Goal: Transaction & Acquisition: Book appointment/travel/reservation

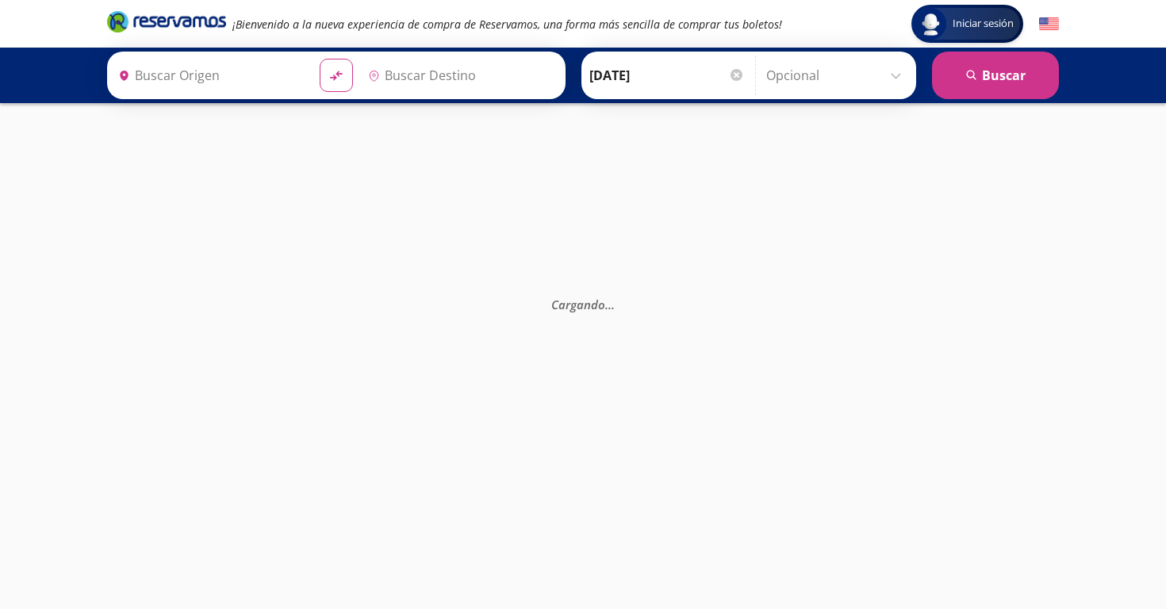
type input "Santiago de Querétaro, [GEOGRAPHIC_DATA]"
type input "[GEOGRAPHIC_DATA], [GEOGRAPHIC_DATA]"
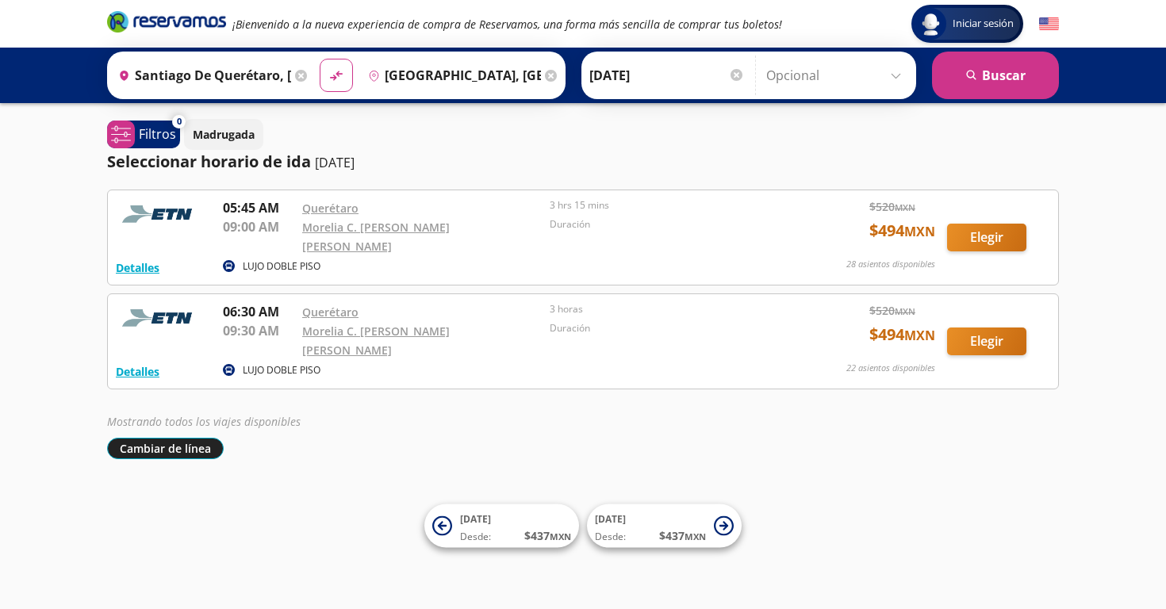
click at [174, 438] on button "Cambiar de línea" at bounding box center [165, 448] width 117 height 21
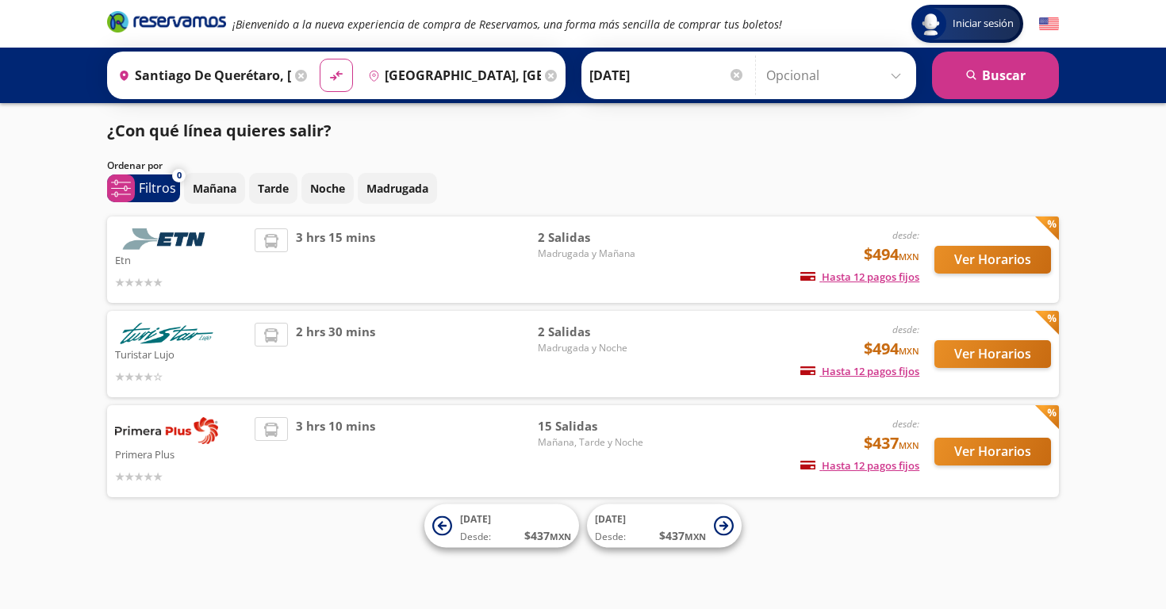
click at [1001, 362] on button "Ver Horarios" at bounding box center [993, 354] width 117 height 28
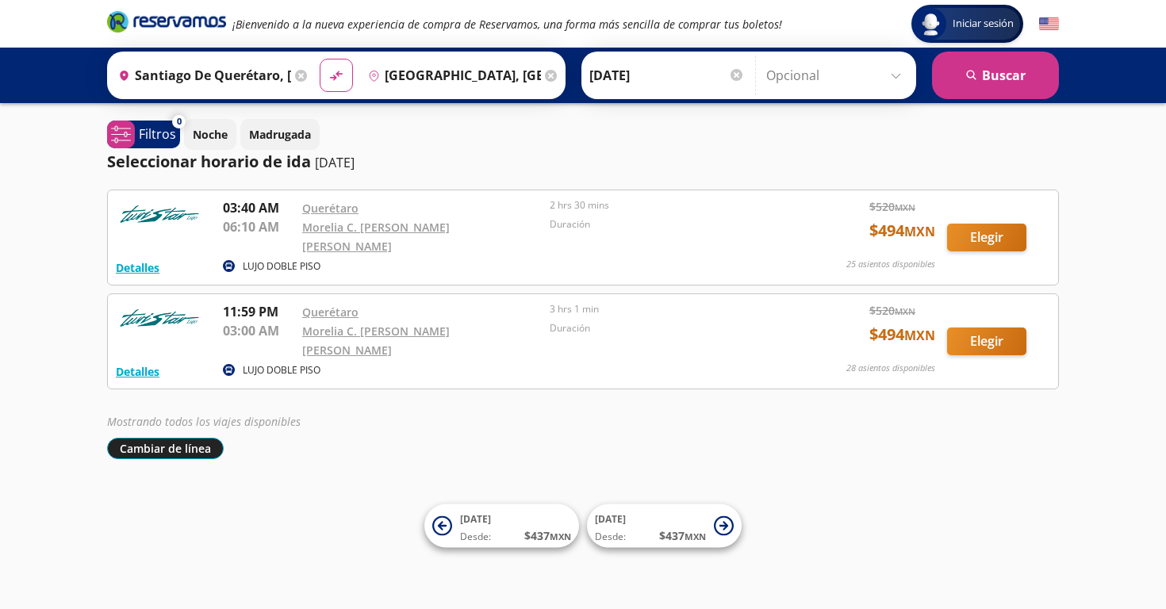
click at [170, 438] on button "Cambiar de línea" at bounding box center [165, 448] width 117 height 21
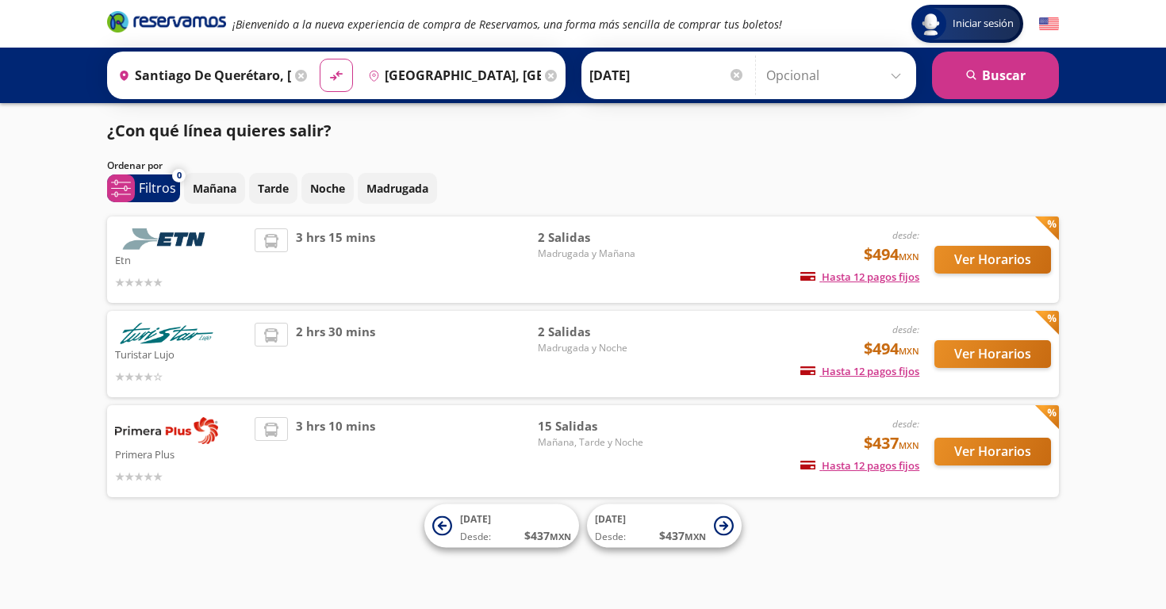
click at [1007, 446] on button "Ver Horarios" at bounding box center [993, 452] width 117 height 28
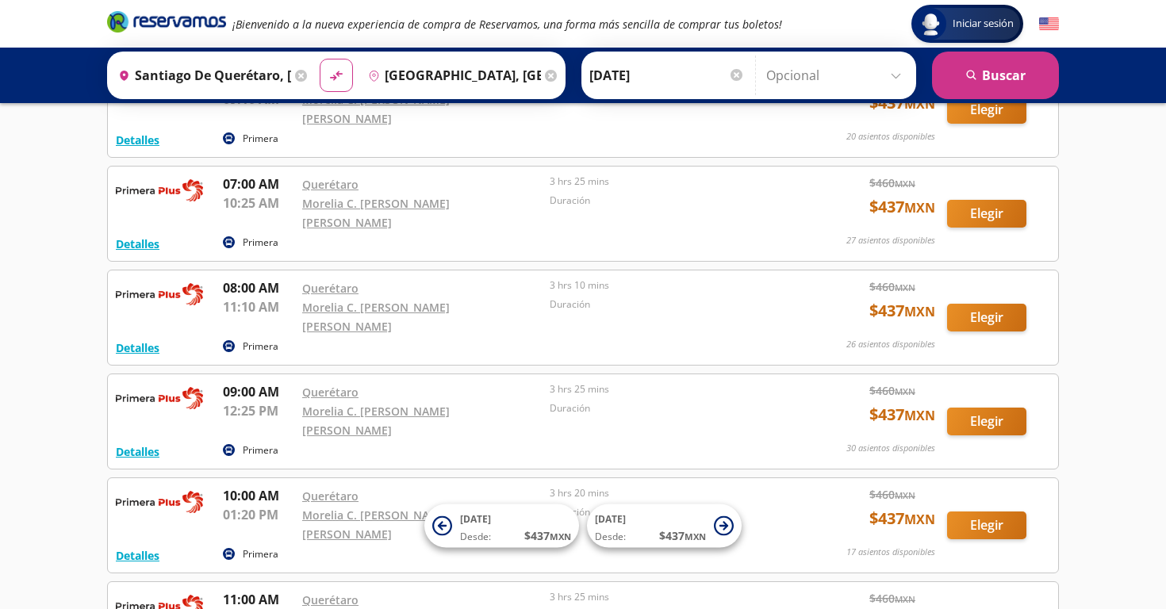
scroll to position [129, 0]
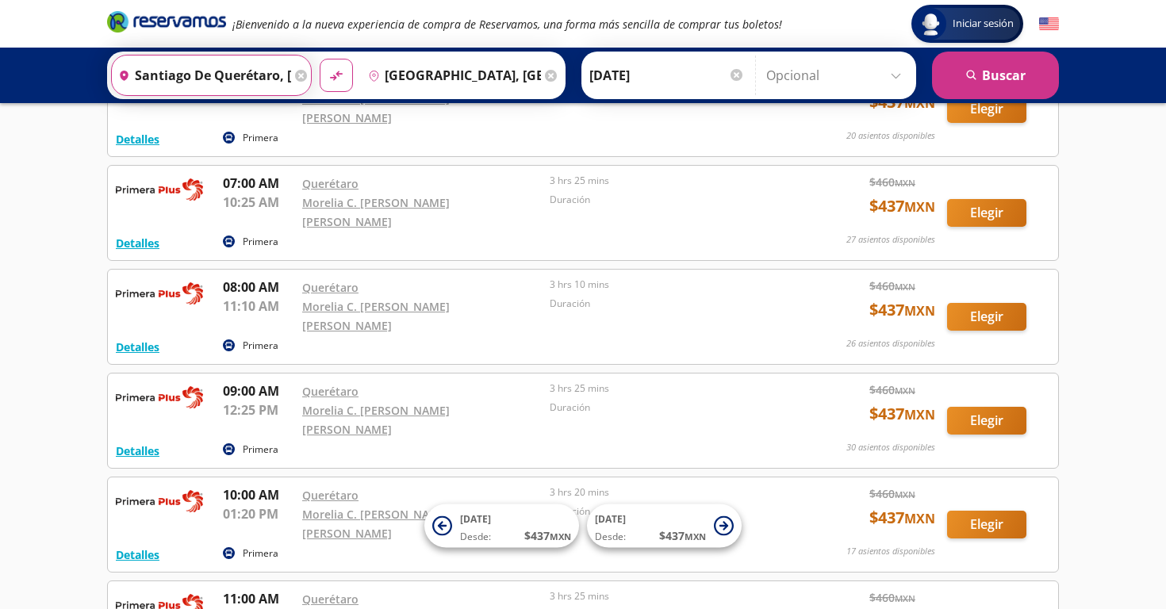
click at [256, 77] on input "Santiago de Querétaro, [GEOGRAPHIC_DATA]" at bounding box center [201, 76] width 179 height 40
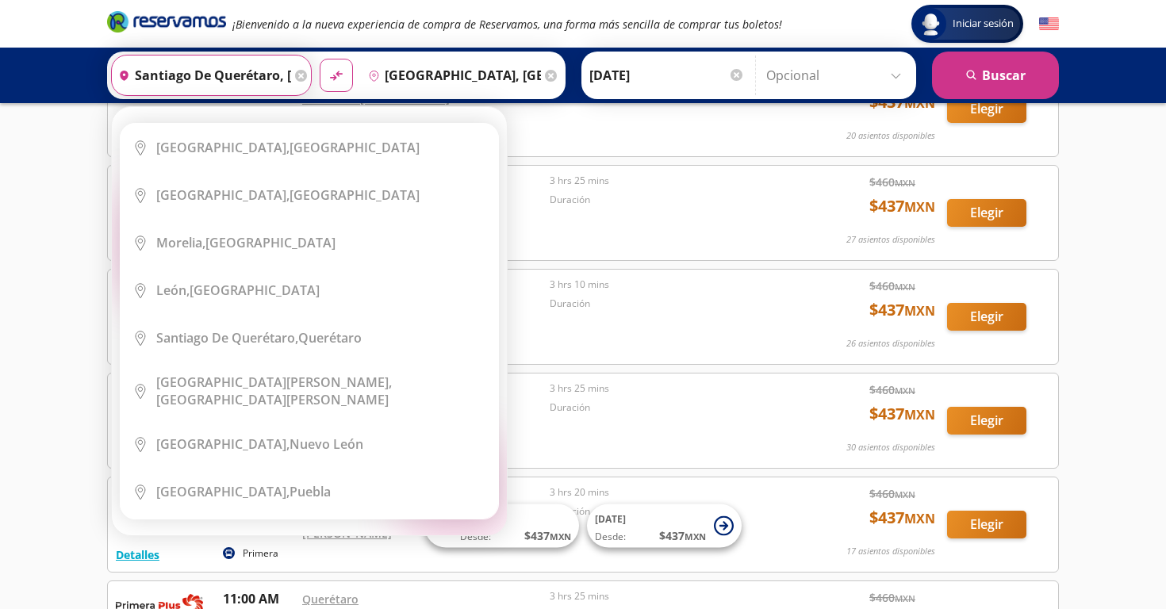
click at [307, 77] on icon at bounding box center [301, 76] width 12 height 12
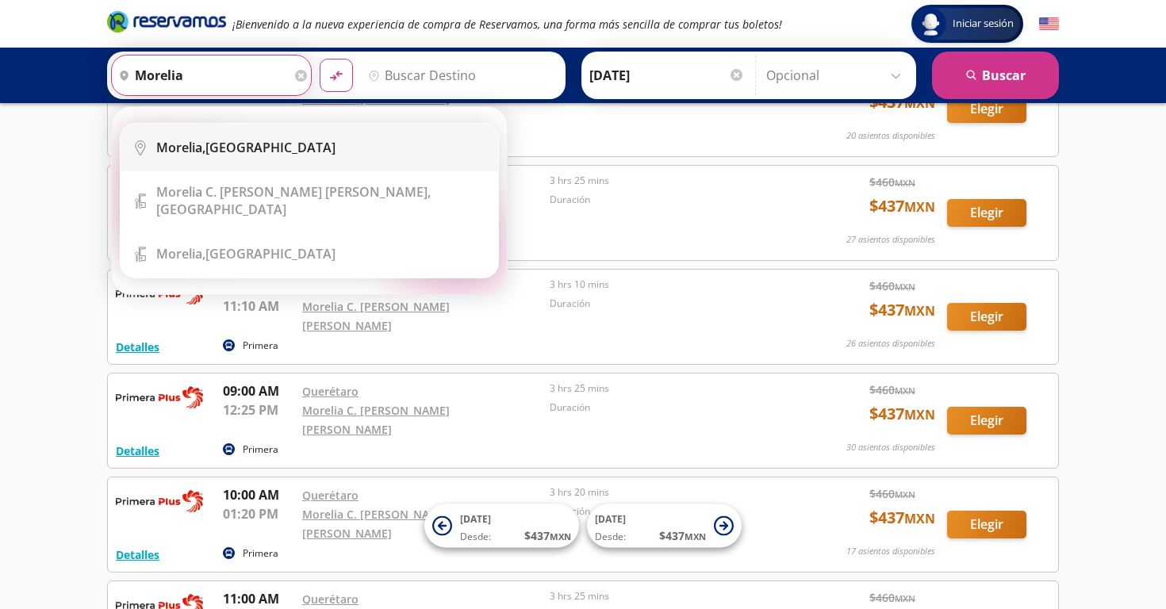
click at [242, 152] on div "[GEOGRAPHIC_DATA], [GEOGRAPHIC_DATA]" at bounding box center [245, 147] width 179 height 17
type input "[GEOGRAPHIC_DATA], [GEOGRAPHIC_DATA]"
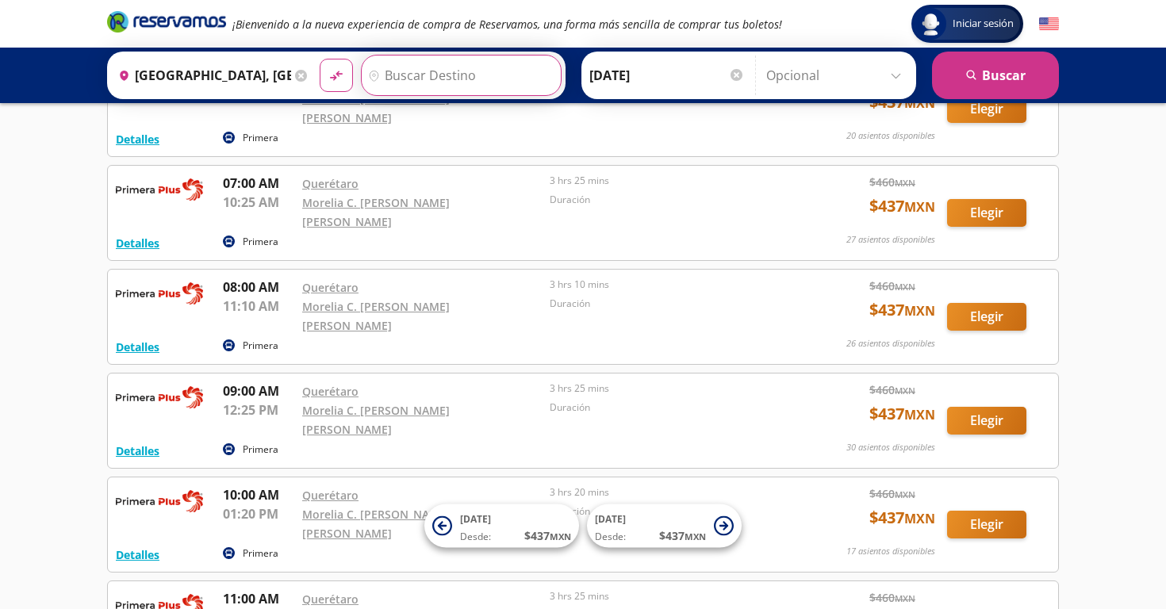
click at [475, 71] on input "Destino" at bounding box center [459, 76] width 195 height 40
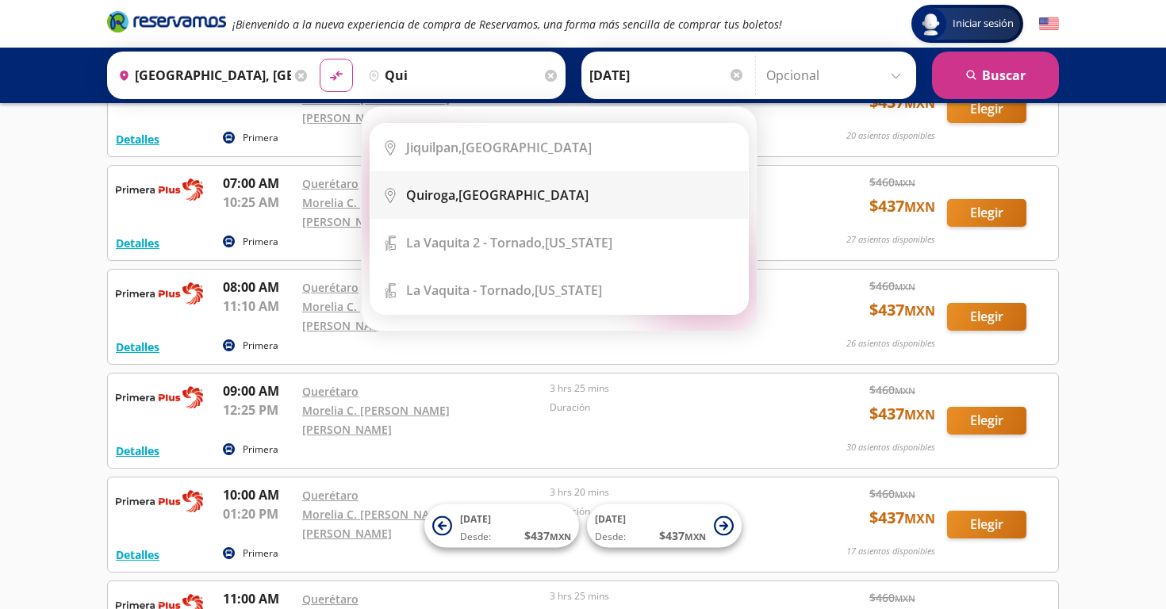
click at [458, 195] on b "Quiroga," at bounding box center [432, 194] width 52 height 17
type input "[GEOGRAPHIC_DATA], [GEOGRAPHIC_DATA]"
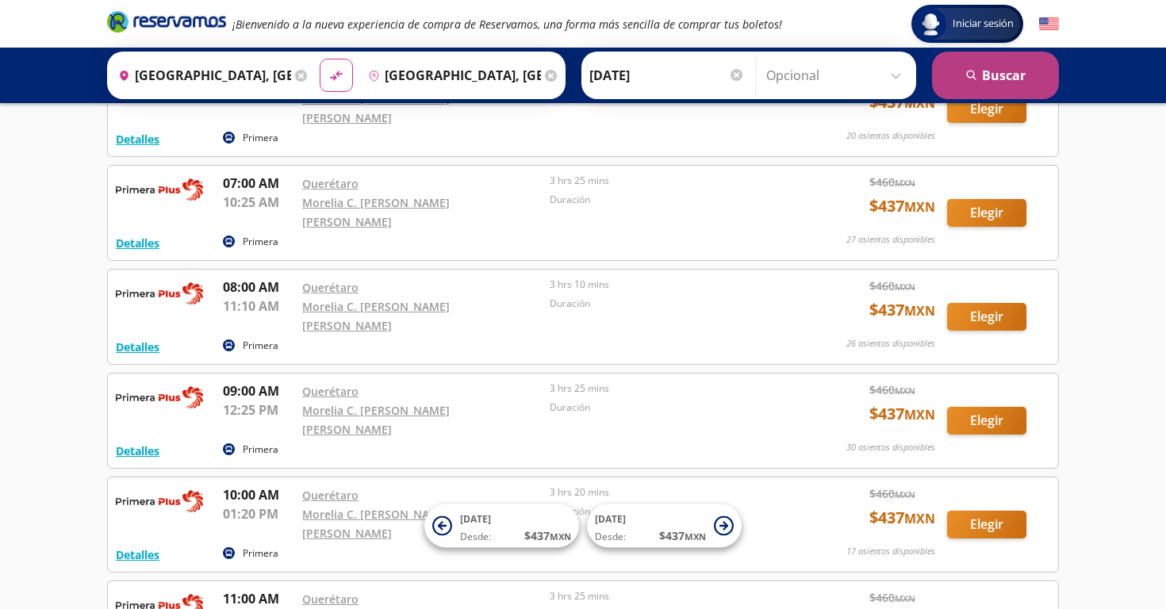
click at [1027, 76] on button "search [GEOGRAPHIC_DATA]" at bounding box center [995, 76] width 127 height 48
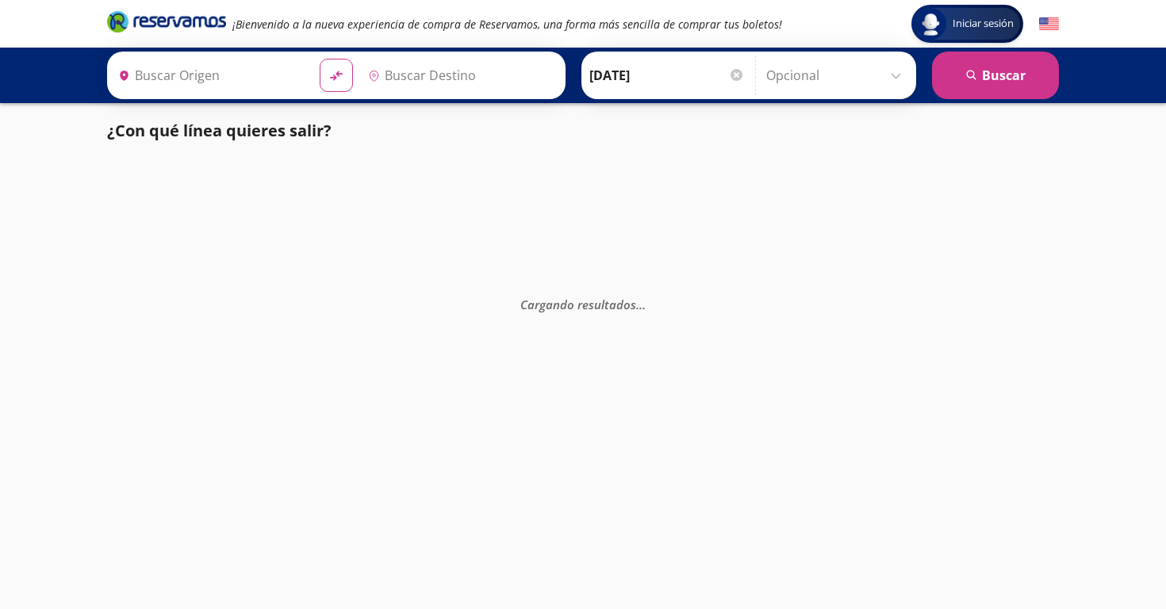
type input "[GEOGRAPHIC_DATA], [GEOGRAPHIC_DATA]"
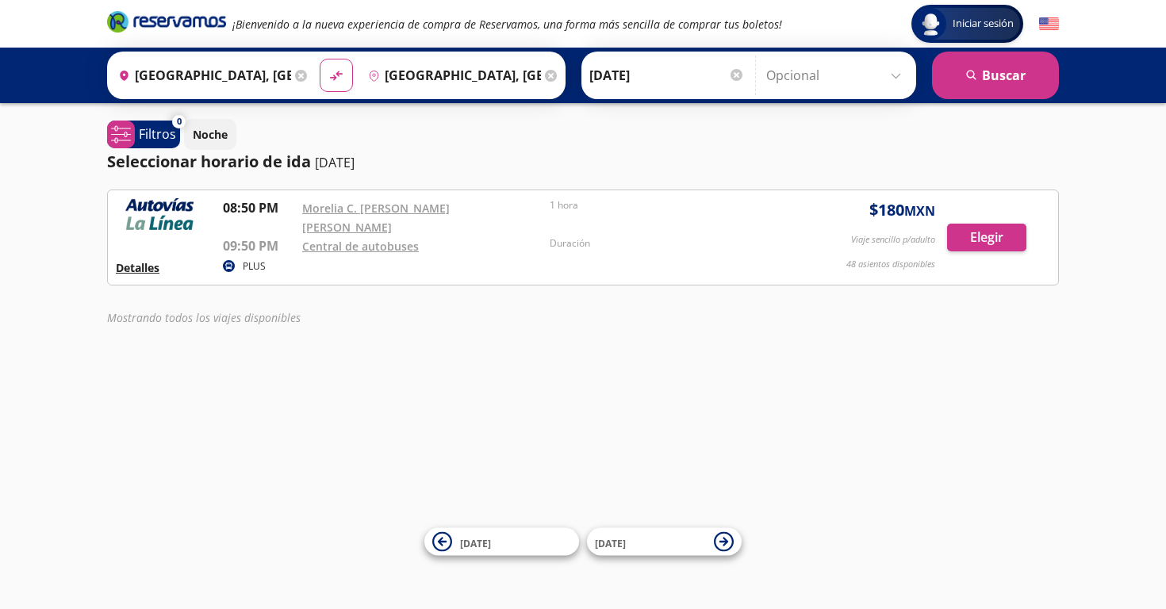
click at [140, 259] on button "Detalles" at bounding box center [138, 267] width 44 height 17
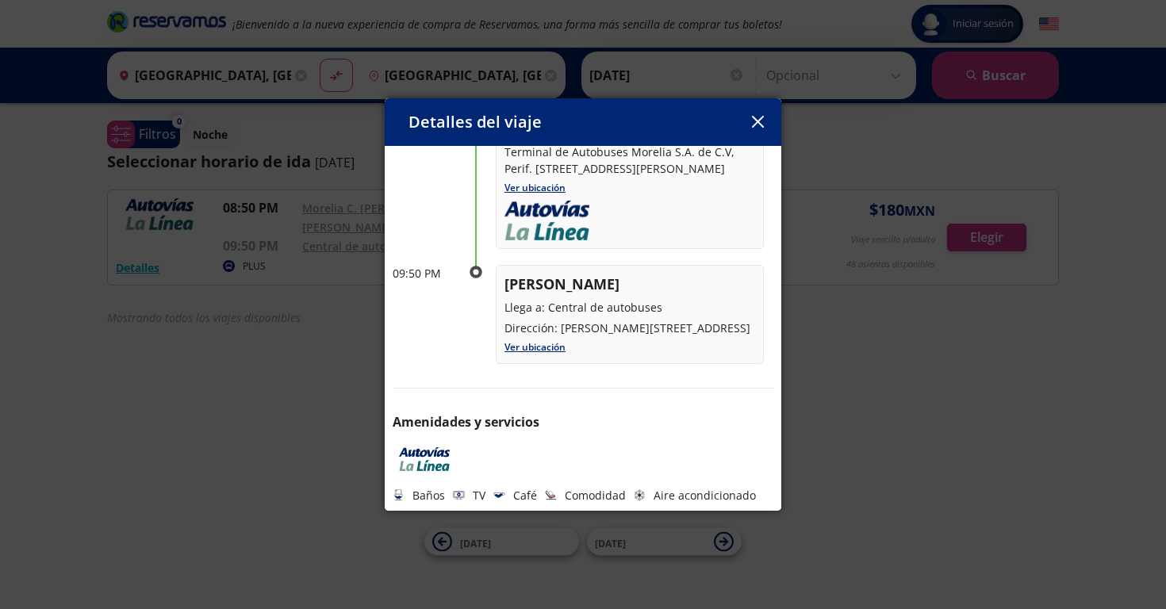
scroll to position [183, 0]
click at [321, 428] on div "Detalles del viaje Salida: [DATE] 1 hora llega: [DATE] Itinerario 08:50 PM More…" at bounding box center [583, 304] width 1166 height 609
